Goal: Task Accomplishment & Management: Use online tool/utility

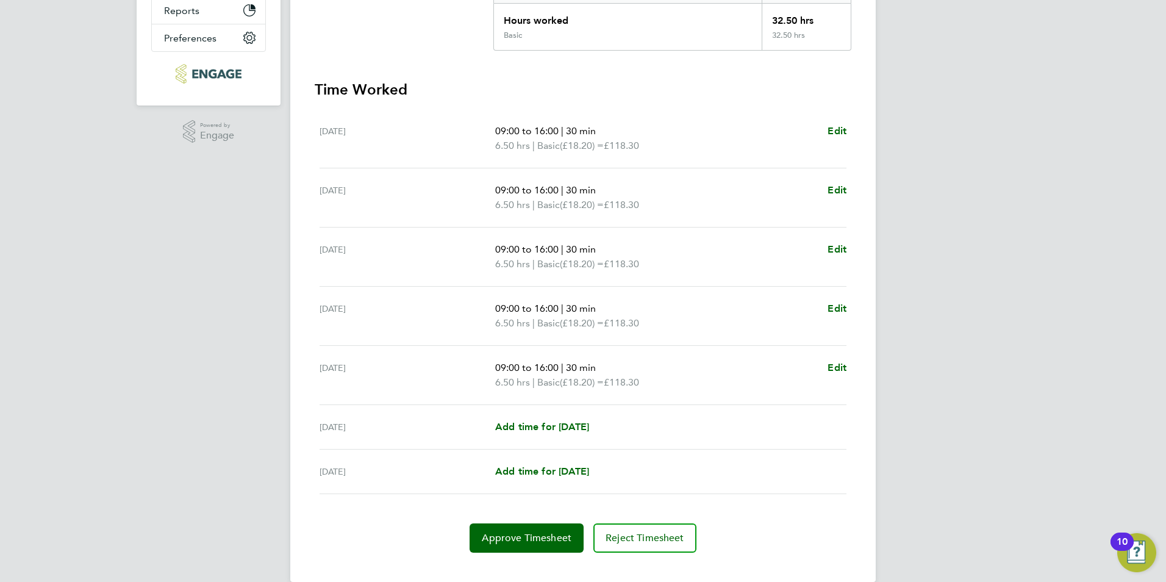
scroll to position [299, 0]
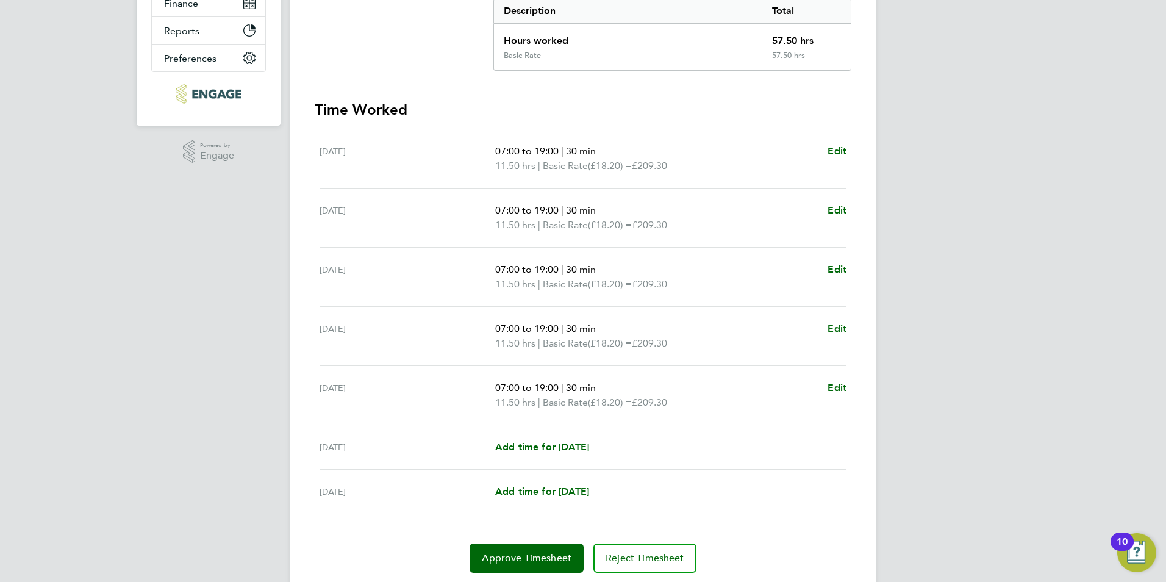
scroll to position [238, 0]
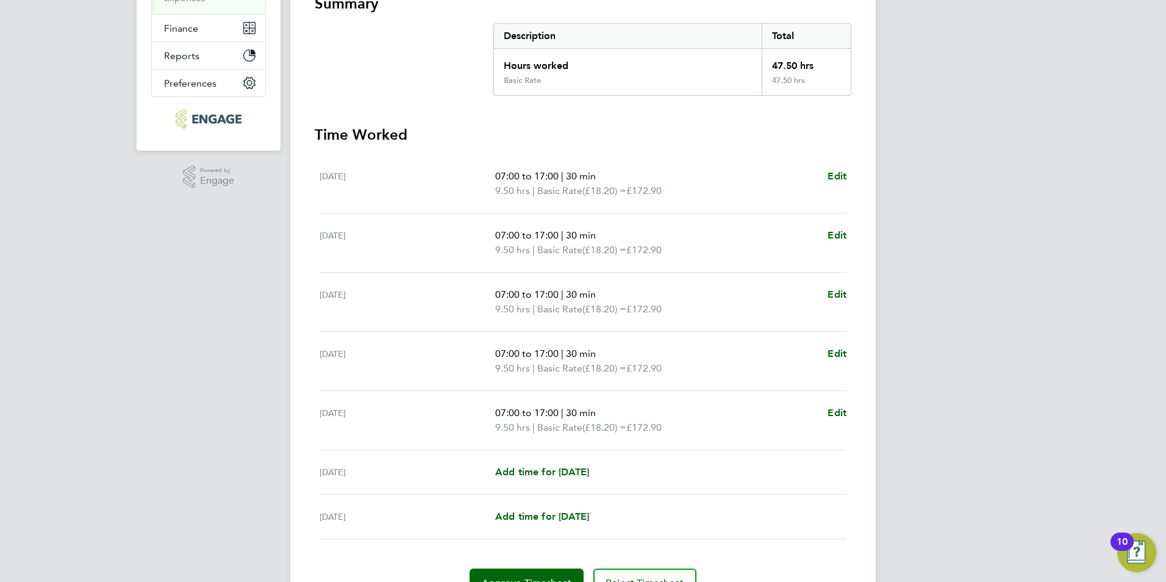
scroll to position [244, 0]
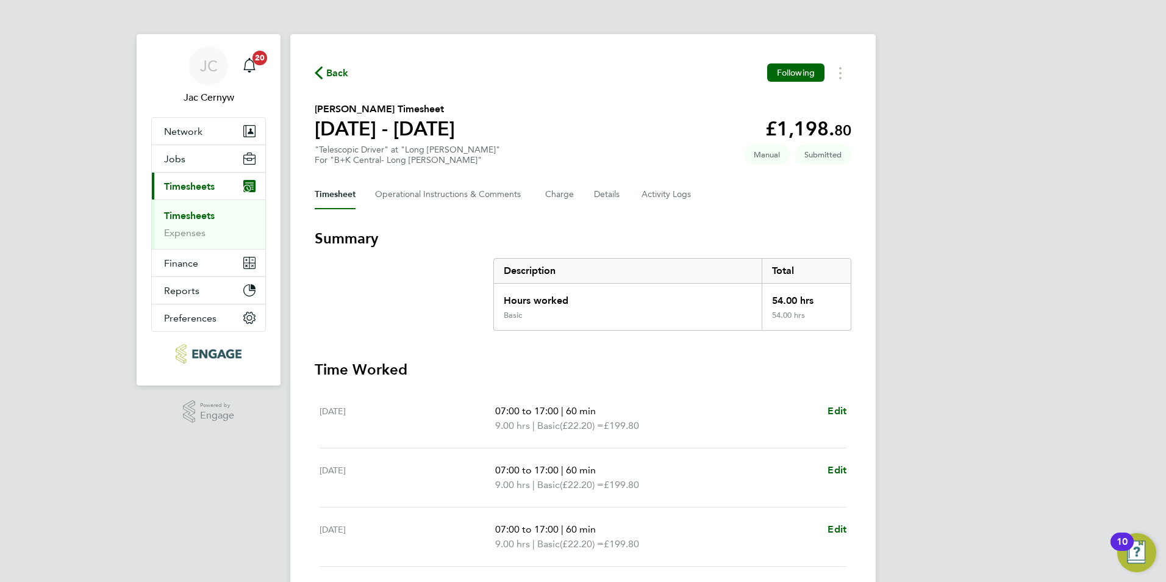
click at [487, 365] on h3 "Time Worked" at bounding box center [583, 370] width 537 height 20
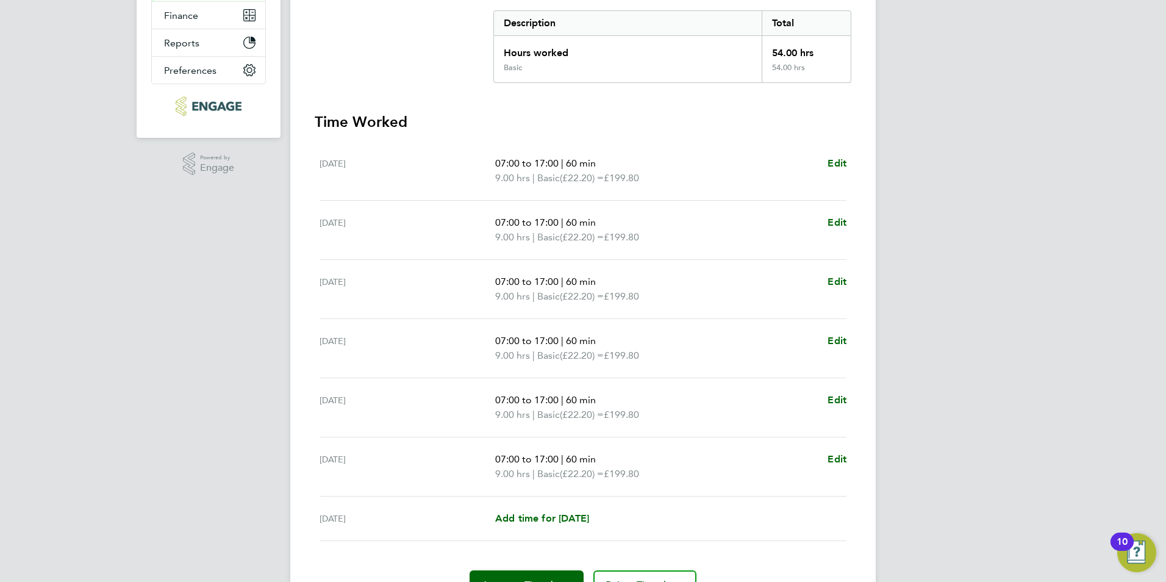
scroll to position [305, 0]
